Goal: Information Seeking & Learning: Learn about a topic

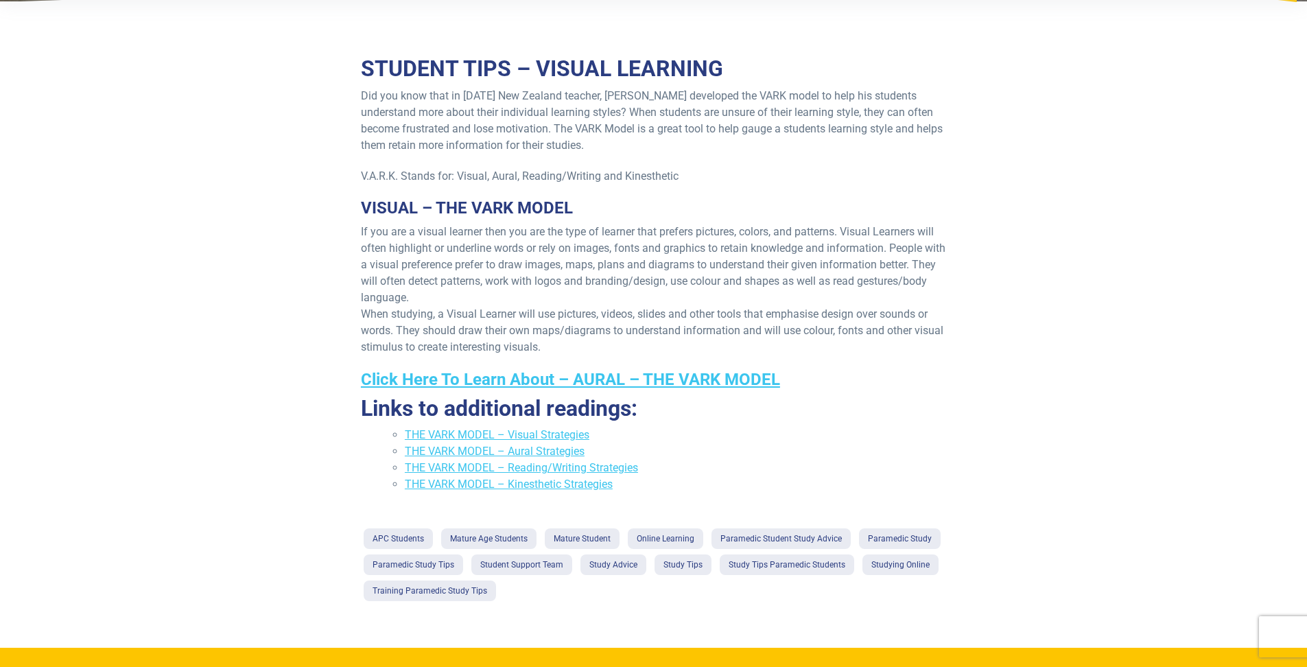
scroll to position [237, 0]
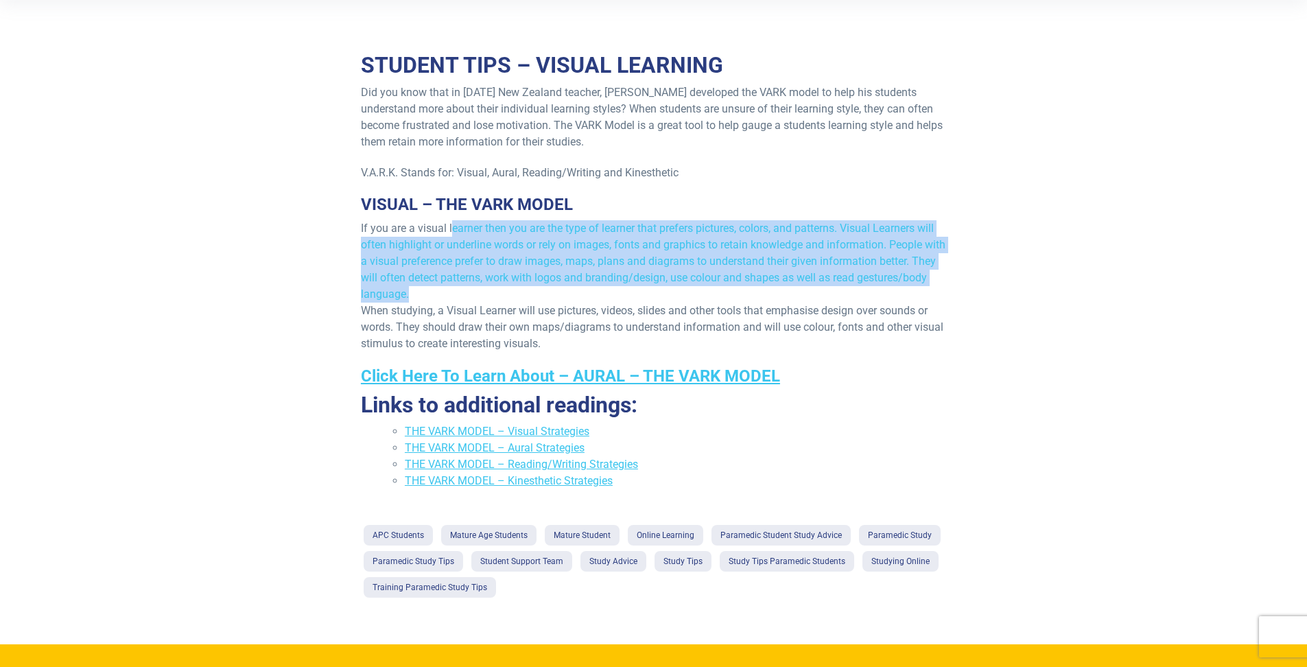
drag, startPoint x: 453, startPoint y: 232, endPoint x: 693, endPoint y: 287, distance: 246.4
click at [693, 287] on p "If you are a visual learner then you are the type of learner that prefers pictu…" at bounding box center [653, 286] width 585 height 132
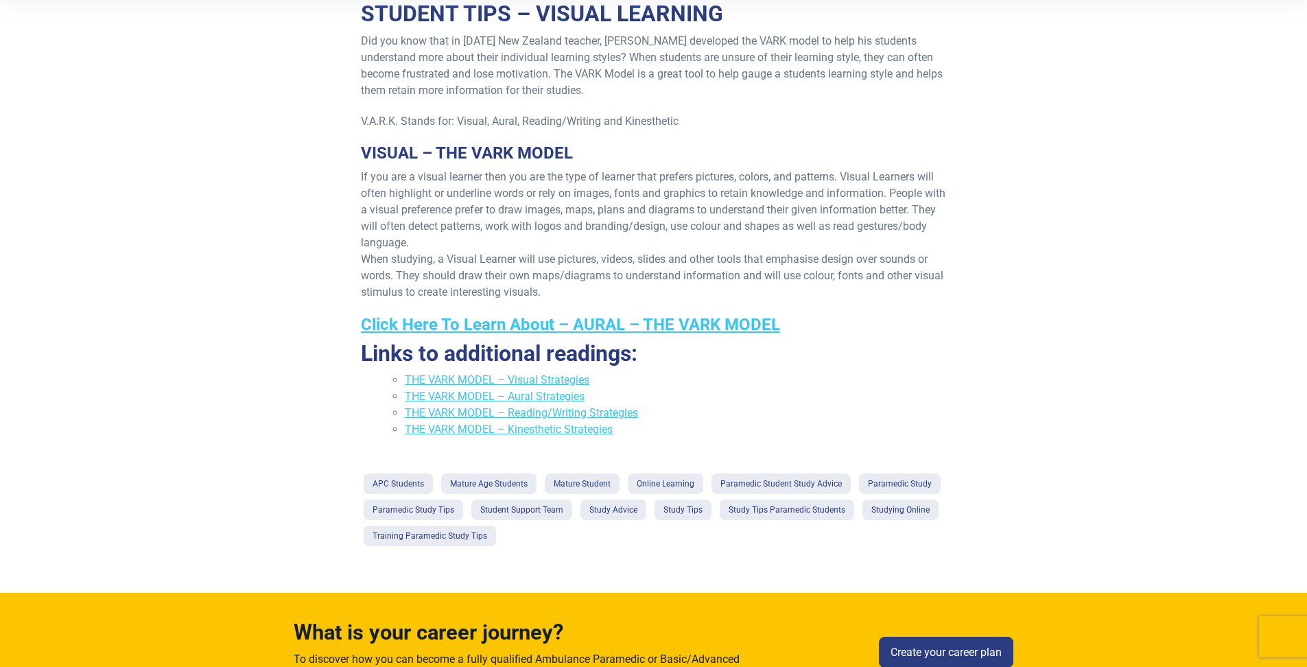
scroll to position [292, 0]
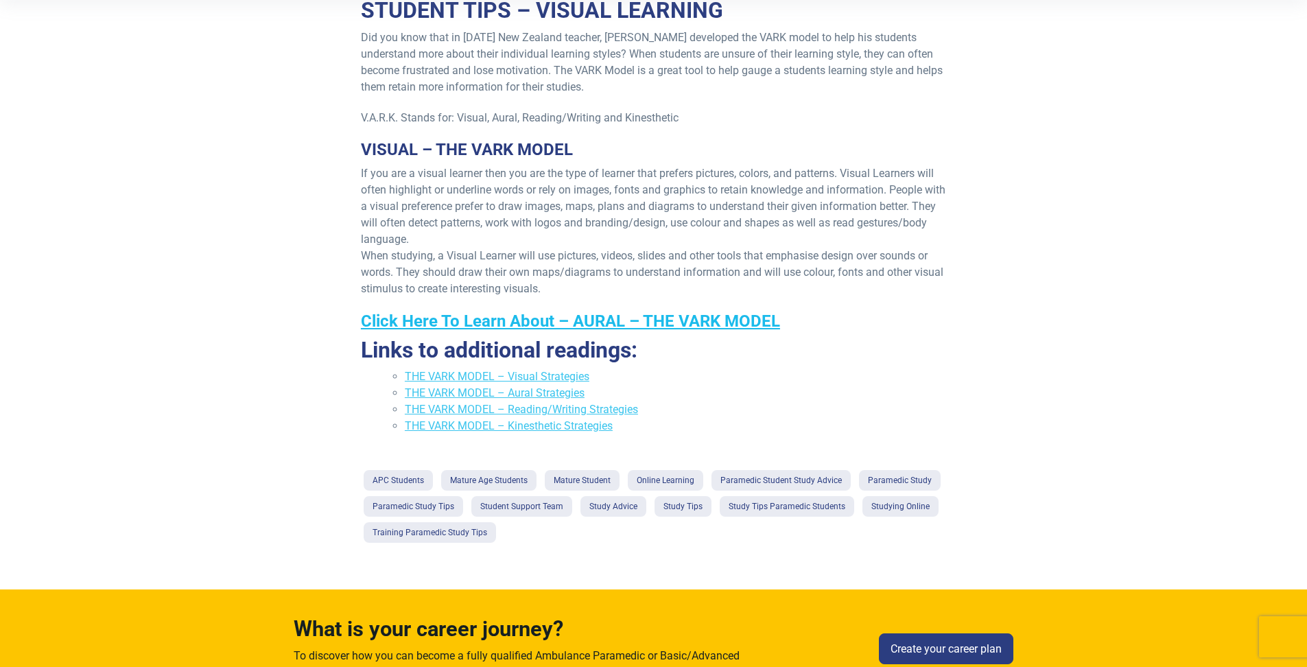
click at [750, 325] on link "Click Here To Learn About – AURAL – THE VARK MODEL" at bounding box center [570, 320] width 419 height 19
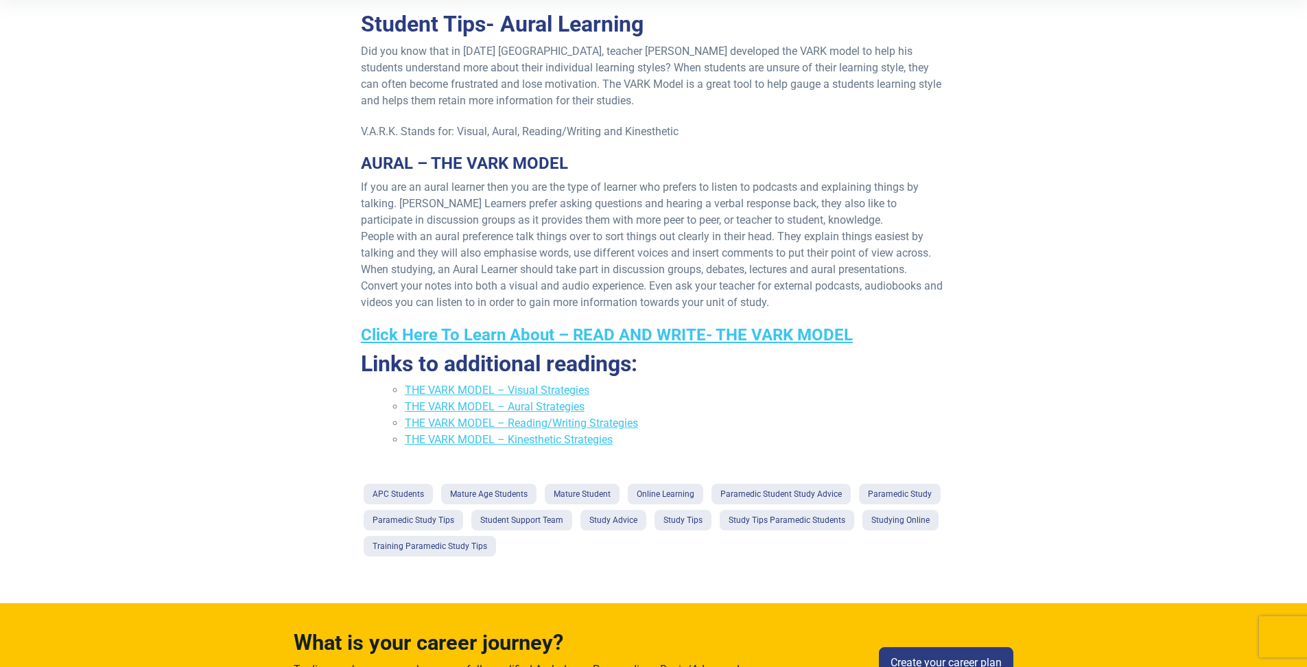
scroll to position [300, 0]
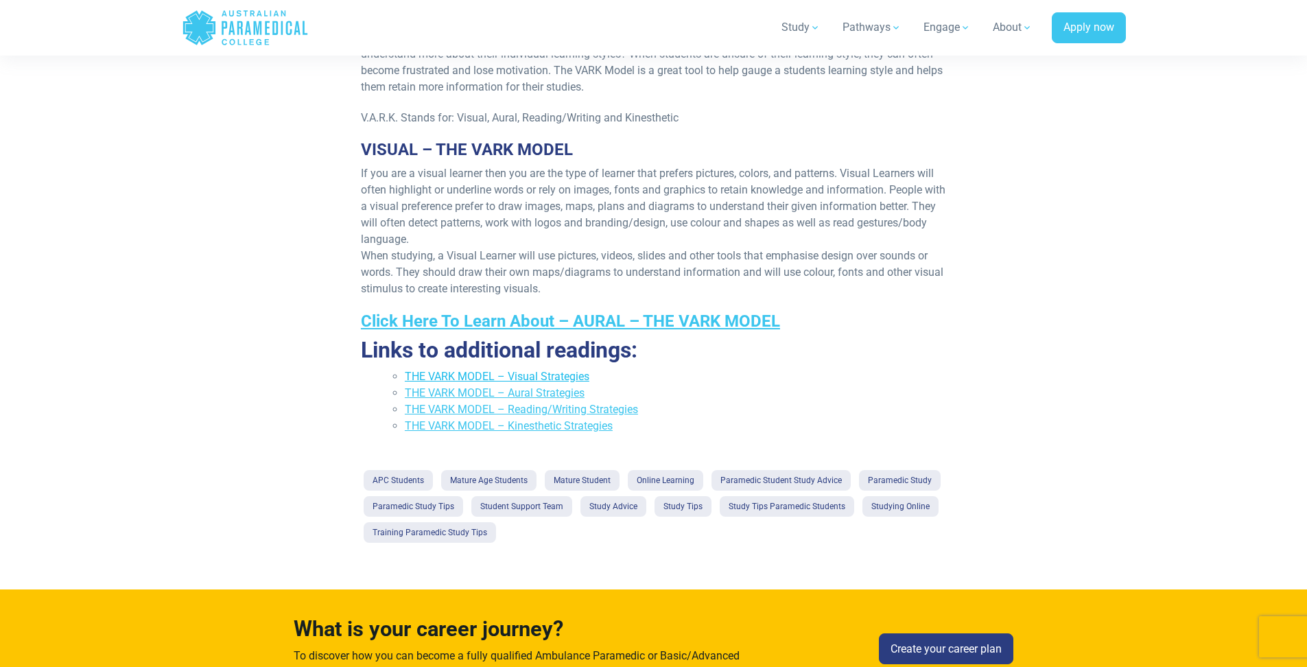
click at [486, 371] on link "THE VARK MODEL – Visual Strategies" at bounding box center [497, 376] width 185 height 13
